Goal: Transaction & Acquisition: Purchase product/service

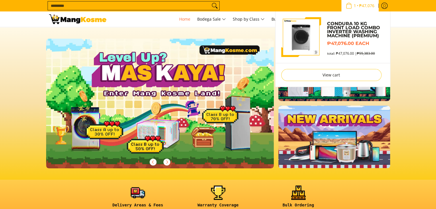
click at [372, 7] on span "₱47,076" at bounding box center [367, 6] width 17 height 4
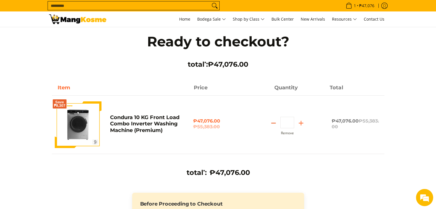
click at [278, 123] on button "Subtract" at bounding box center [274, 123] width 14 height 9
type input "*"
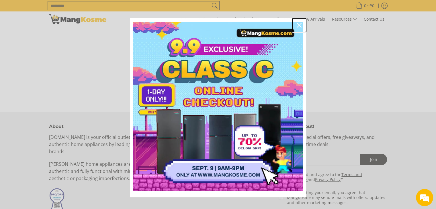
click at [297, 25] on icon "close icon" at bounding box center [299, 25] width 5 height 5
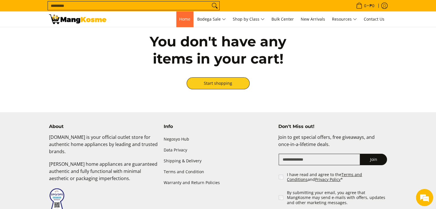
click at [177, 22] on link "Home" at bounding box center [184, 18] width 17 height 15
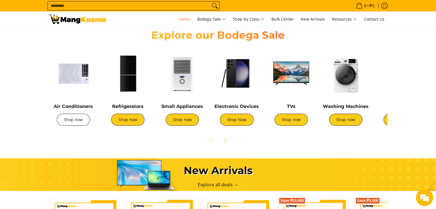
click at [81, 120] on link "Shop now" at bounding box center [73, 120] width 33 height 12
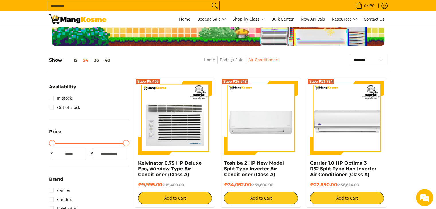
scroll to position [29, 0]
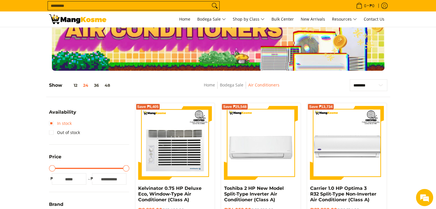
click at [51, 122] on link "In stock" at bounding box center [60, 123] width 23 height 9
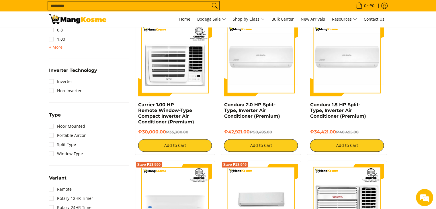
scroll to position [396, 0]
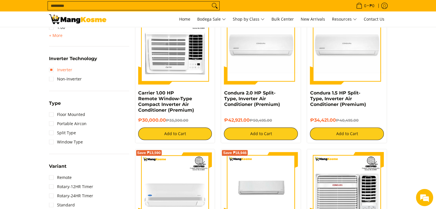
click at [70, 70] on link "Inverter" at bounding box center [60, 69] width 23 height 9
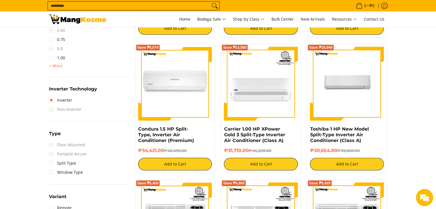
scroll to position [368, 0]
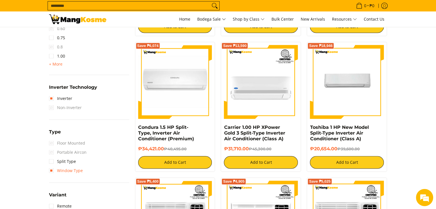
click at [77, 167] on link "Window Type" at bounding box center [66, 170] width 34 height 9
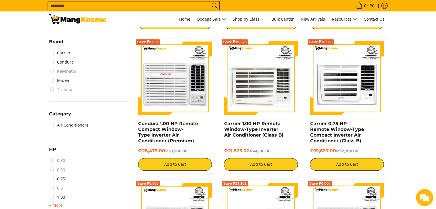
scroll to position [253, 0]
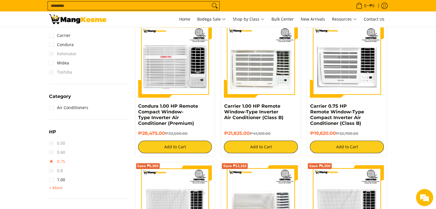
click at [62, 162] on link "0.75" at bounding box center [57, 161] width 16 height 9
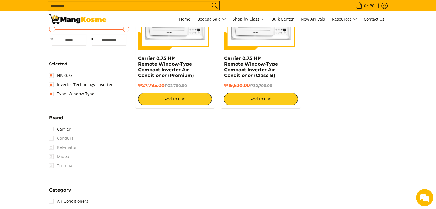
scroll to position [253, 0]
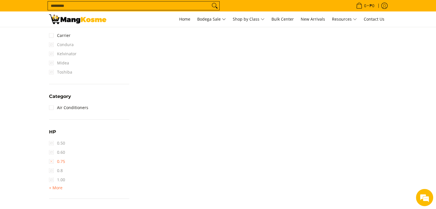
click at [61, 162] on link "0.75" at bounding box center [57, 161] width 16 height 9
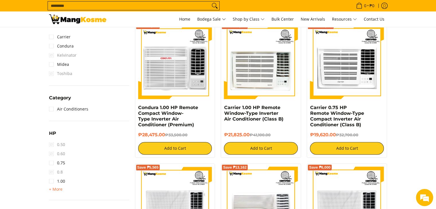
scroll to position [253, 0]
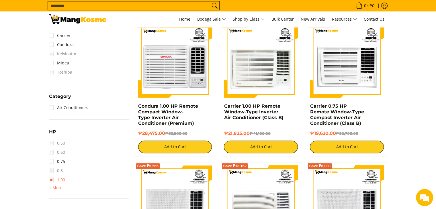
click at [62, 178] on link "1.00" at bounding box center [57, 180] width 16 height 9
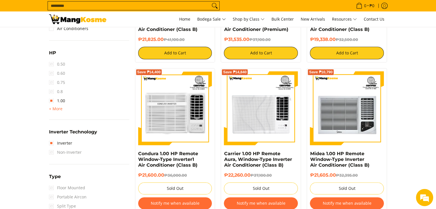
scroll to position [339, 0]
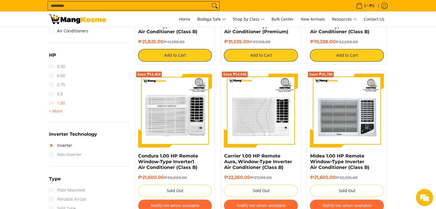
click at [60, 103] on link "1.00" at bounding box center [57, 103] width 16 height 9
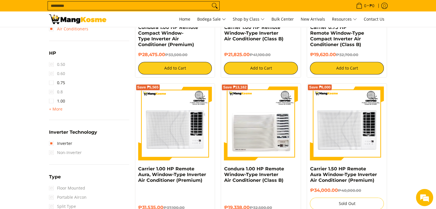
scroll to position [339, 0]
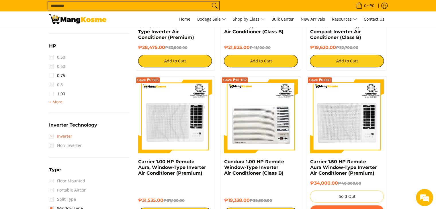
click at [59, 136] on link "Inverter" at bounding box center [60, 136] width 23 height 9
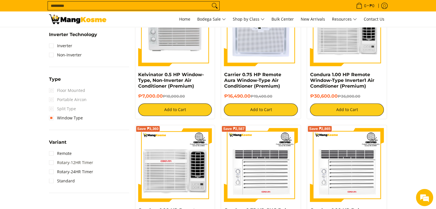
scroll to position [425, 0]
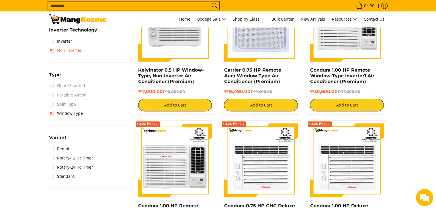
click at [73, 48] on link "Non-Inverter" at bounding box center [65, 50] width 33 height 9
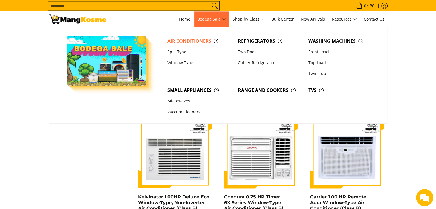
scroll to position [741, 0]
